Goal: Communication & Community: Answer question/provide support

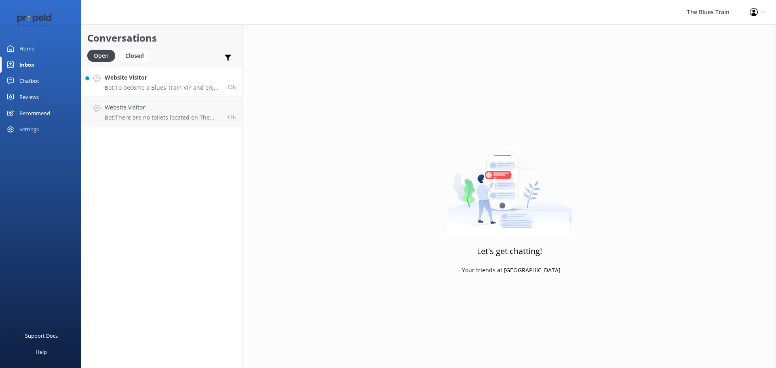
click at [174, 86] on p "Bot: To become a Blues Train VIP and enjoy exclusive benefits like pre-sale tic…" at bounding box center [163, 87] width 116 height 7
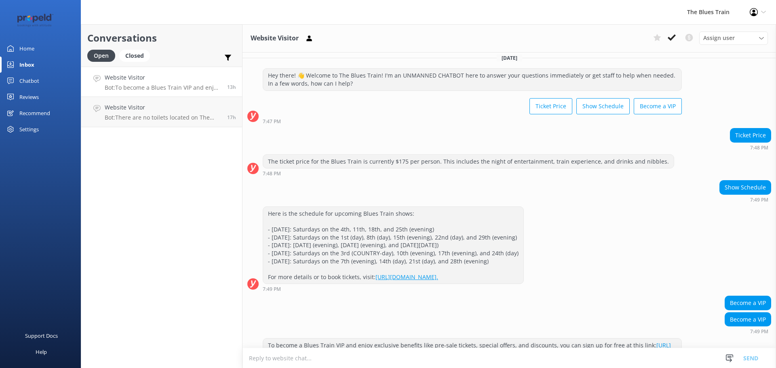
scroll to position [4, 0]
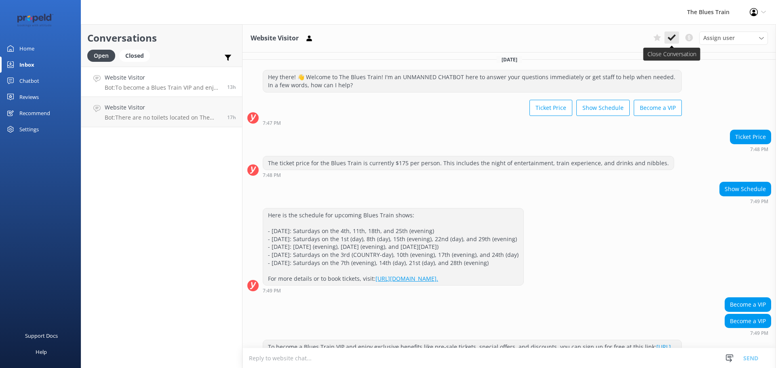
click at [673, 39] on icon at bounding box center [671, 38] width 8 height 8
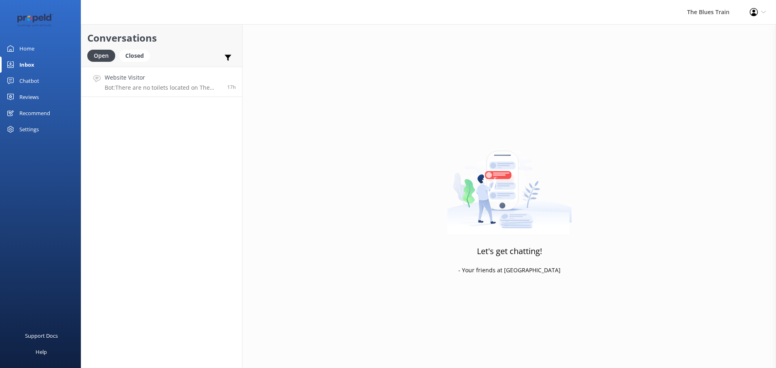
click at [159, 81] on h4 "Website Visitor" at bounding box center [163, 77] width 116 height 9
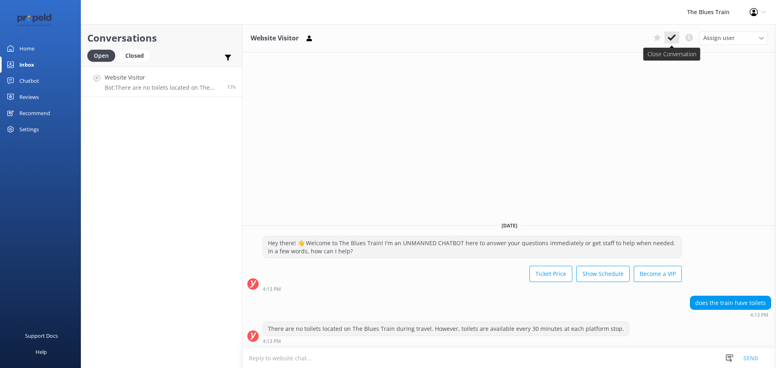
click at [669, 38] on use at bounding box center [671, 37] width 8 height 6
